Goal: Task Accomplishment & Management: Complete application form

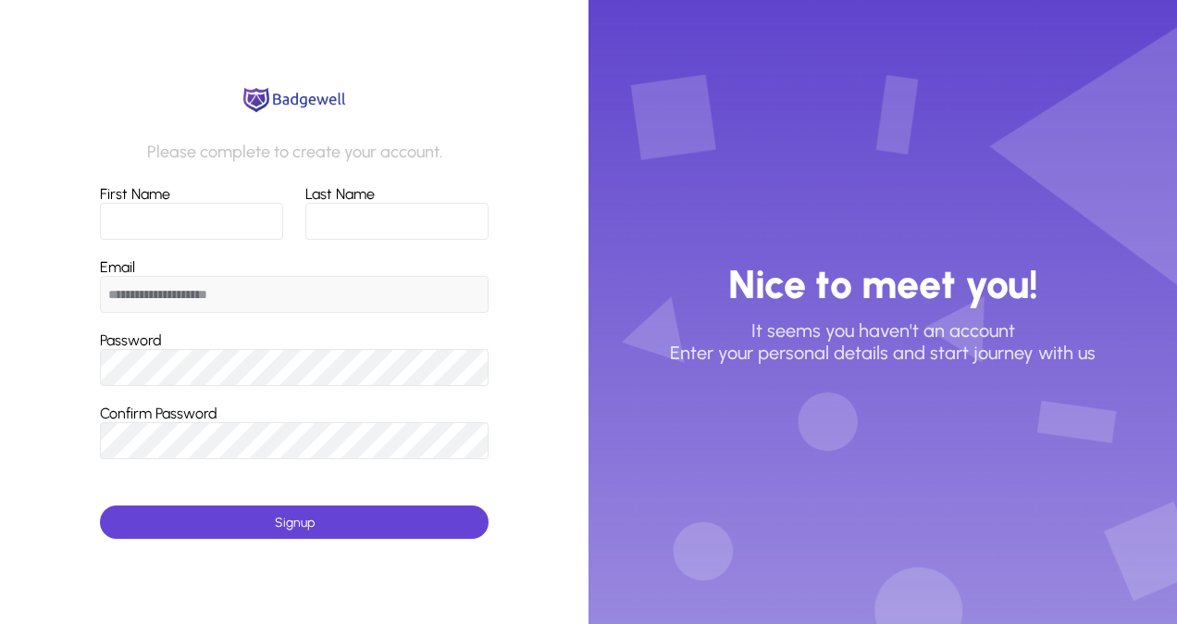
click at [230, 218] on input "First Name" at bounding box center [191, 221] width 183 height 37
type input "*******"
click at [350, 221] on input "Last Name" at bounding box center [396, 221] width 182 height 37
type input "********"
click at [329, 293] on input "**********" at bounding box center [294, 294] width 389 height 37
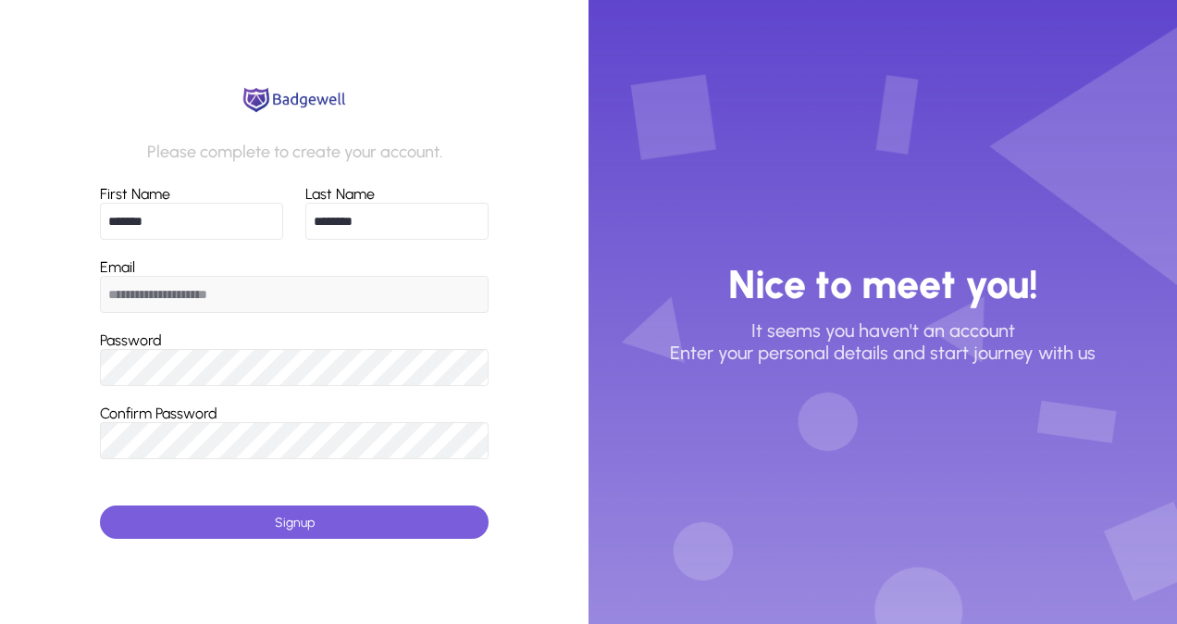
click at [276, 522] on span "Signup" at bounding box center [295, 522] width 40 height 16
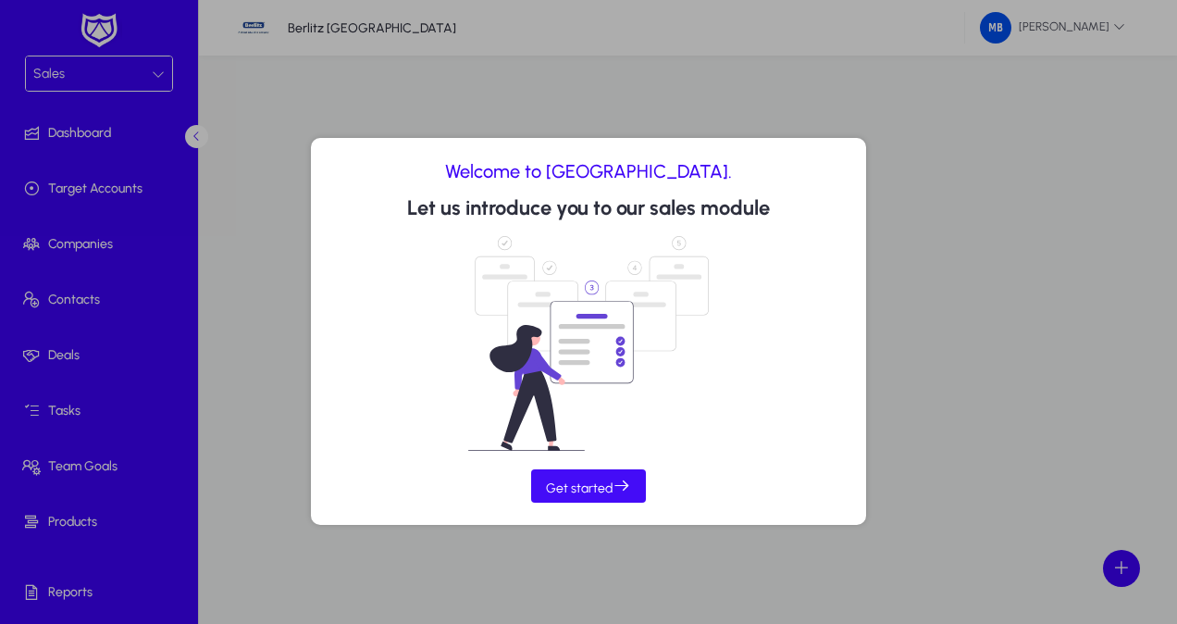
click at [592, 495] on span "Get started" at bounding box center [588, 486] width 85 height 19
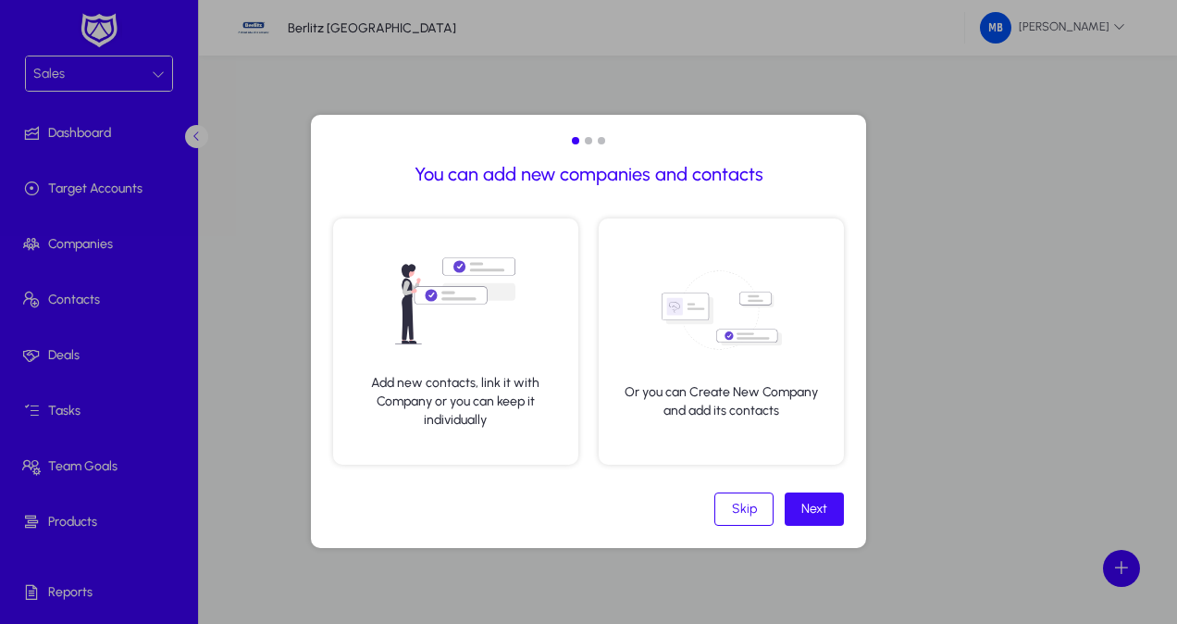
click at [828, 514] on span at bounding box center [814, 509] width 59 height 44
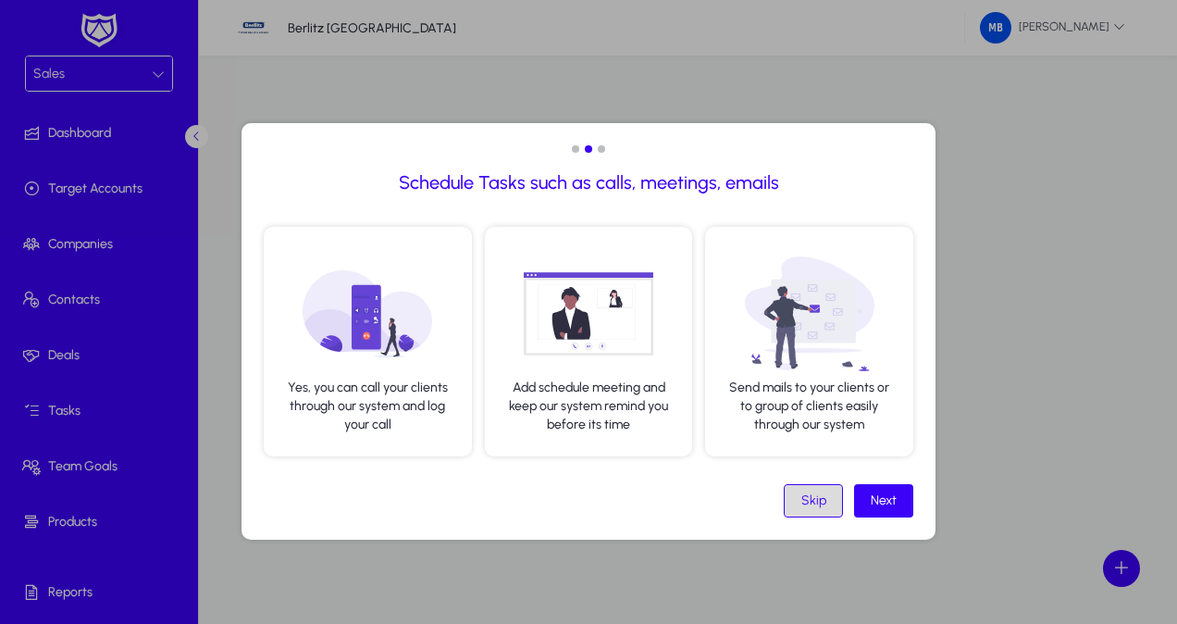
click at [825, 514] on span at bounding box center [813, 500] width 57 height 44
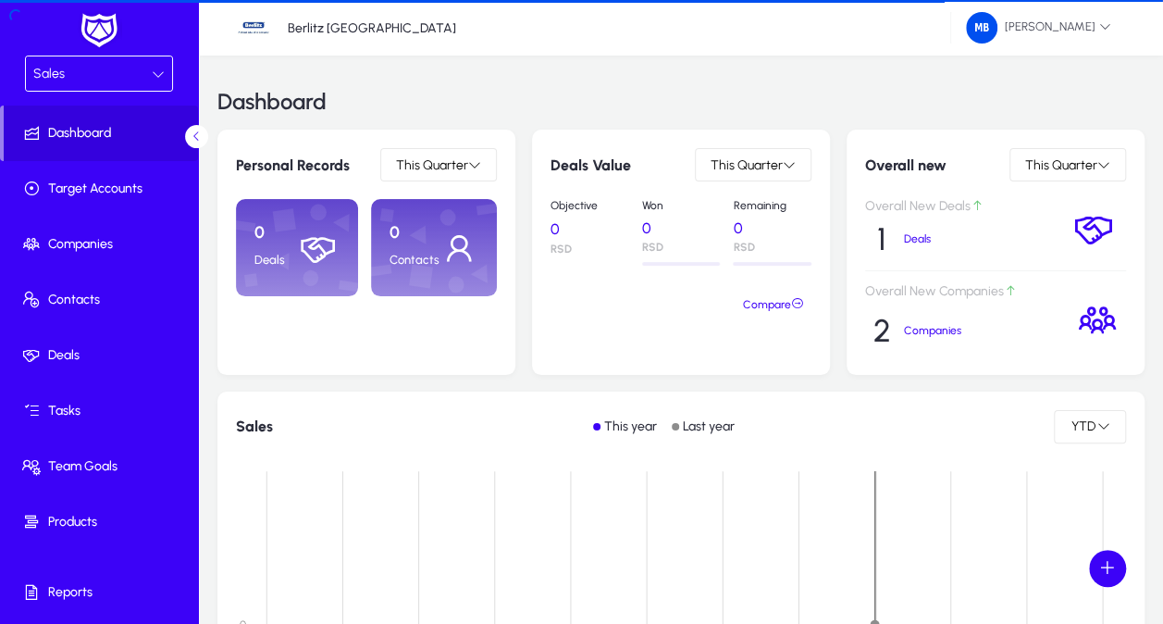
click at [861, 509] on rect at bounding box center [684, 624] width 851 height 306
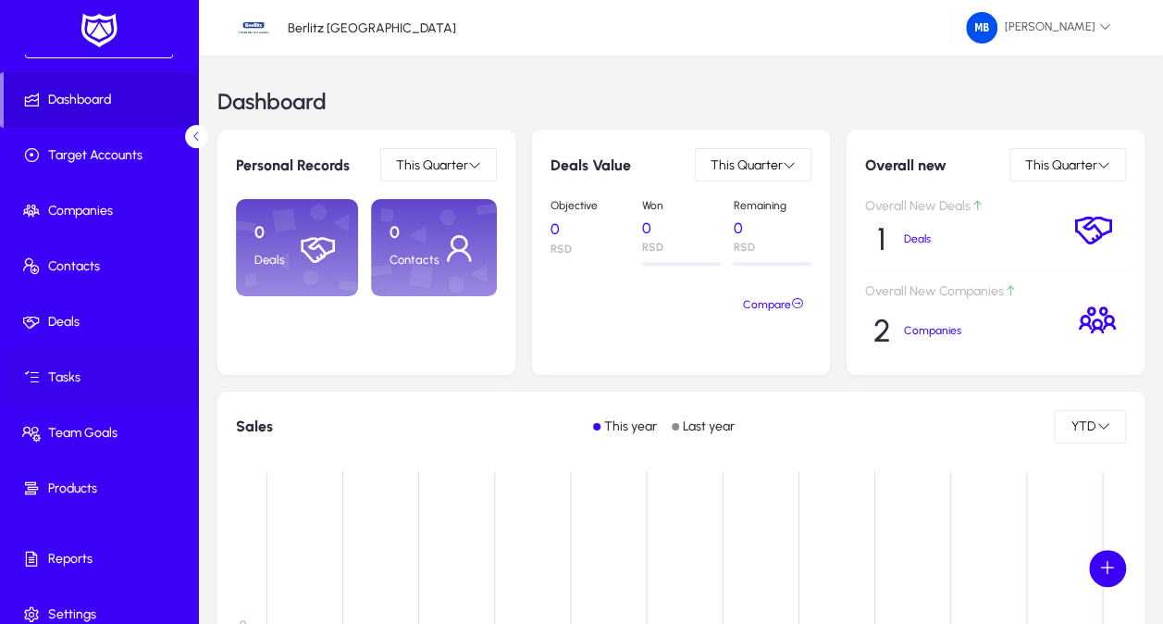
scroll to position [51, 0]
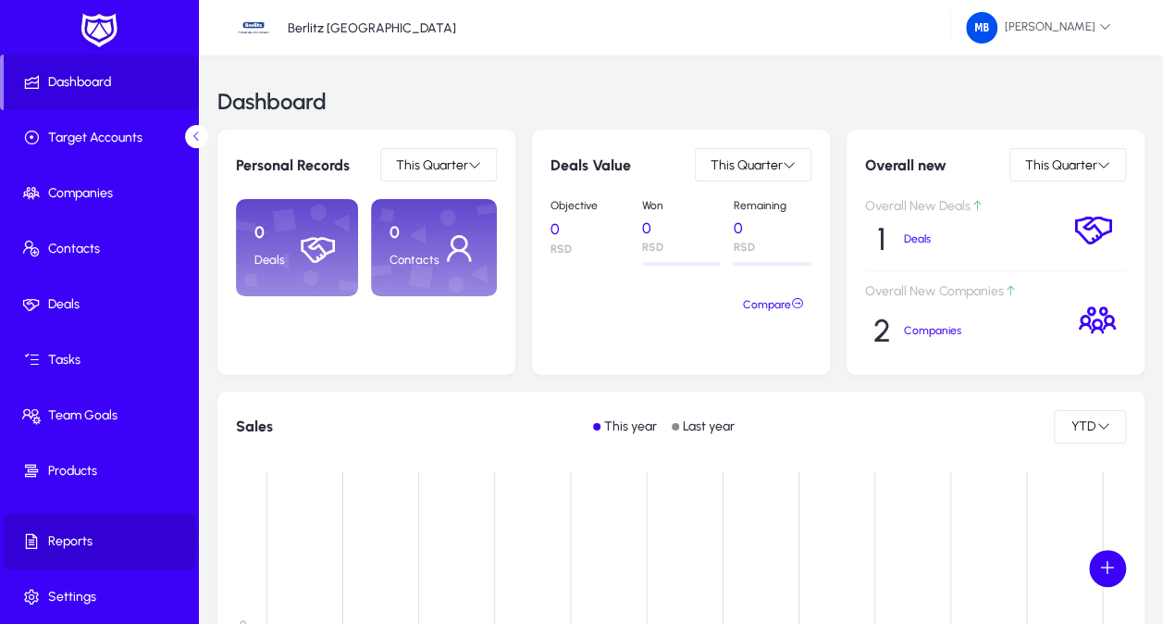
click at [93, 538] on span "Reports" at bounding box center [103, 541] width 198 height 19
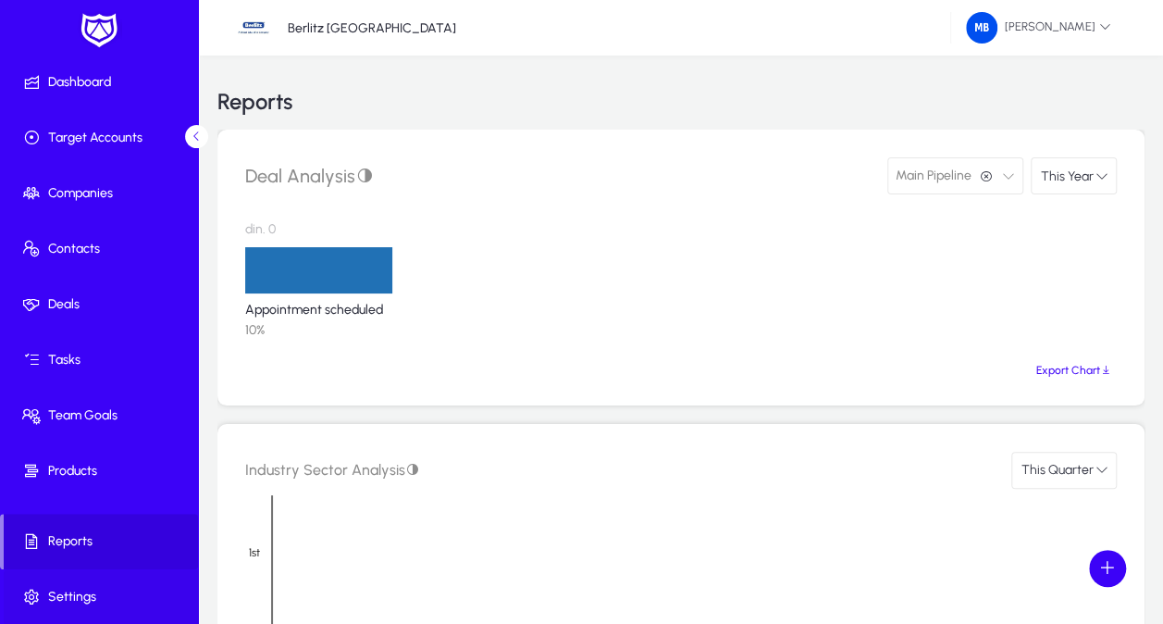
click at [87, 593] on span "Settings" at bounding box center [103, 597] width 198 height 19
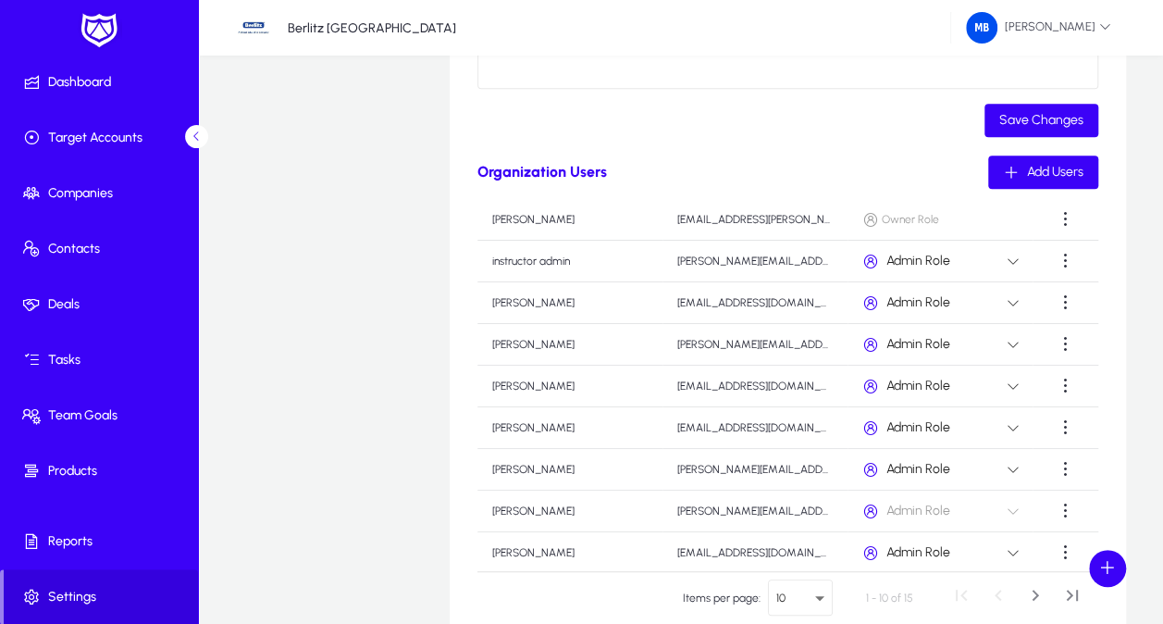
scroll to position [104, 0]
click at [1051, 511] on span at bounding box center [1065, 508] width 37 height 37
click at [1051, 511] on div at bounding box center [581, 312] width 1163 height 624
